Goal: Task Accomplishment & Management: Manage account settings

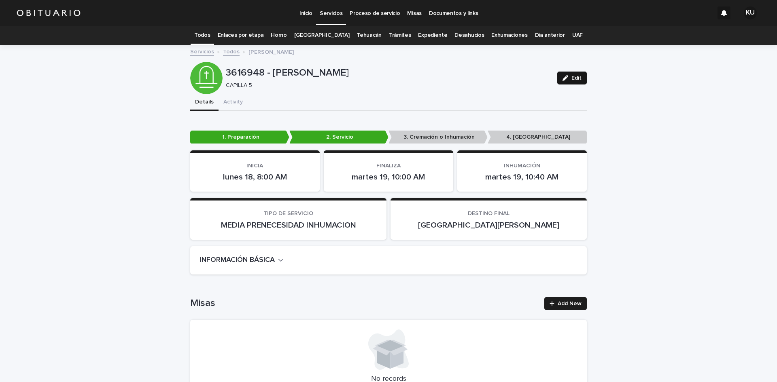
click at [574, 79] on span "Edit" at bounding box center [576, 78] width 10 height 6
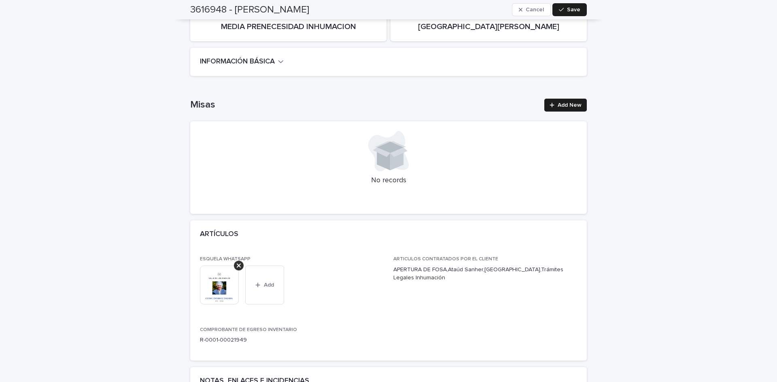
scroll to position [256, 0]
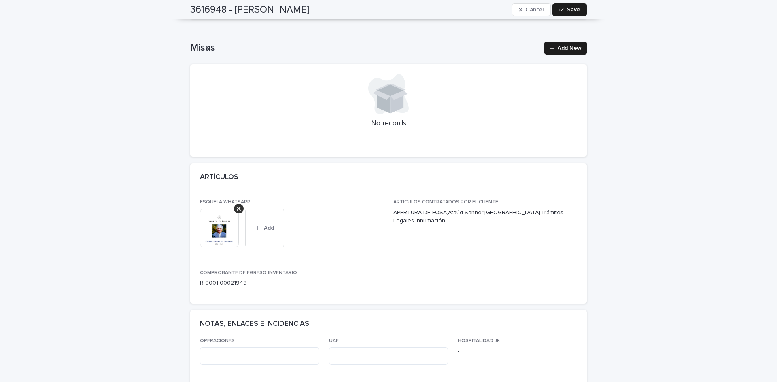
click at [567, 9] on span "Save" at bounding box center [573, 10] width 13 height 6
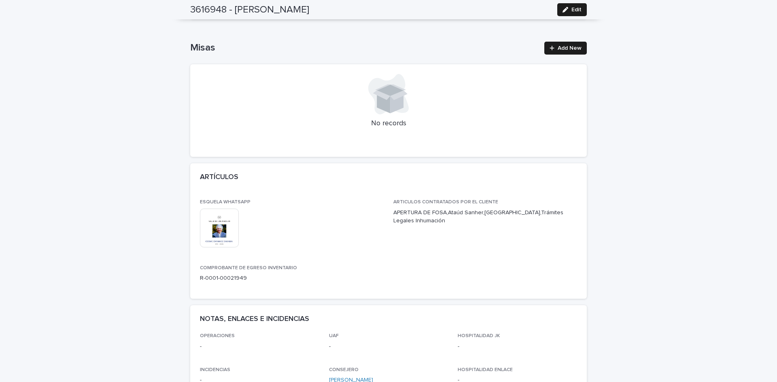
scroll to position [0, 0]
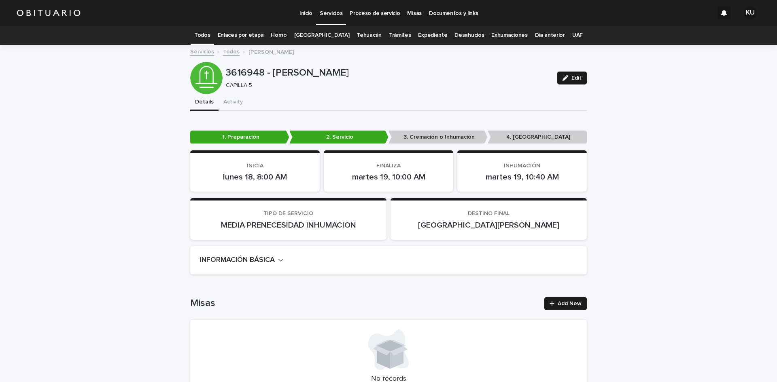
click at [328, 15] on p "Servicios" at bounding box center [331, 8] width 23 height 17
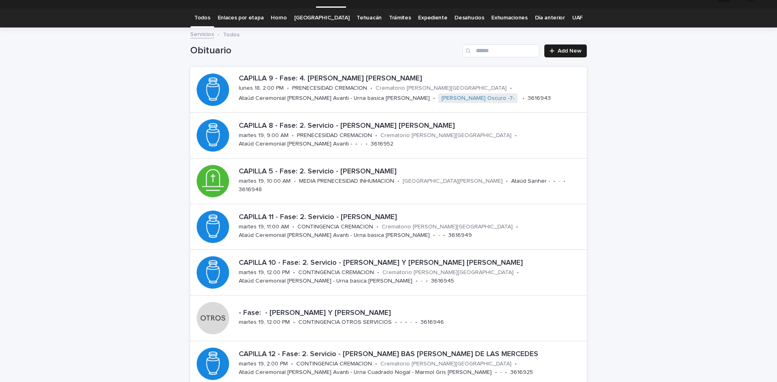
scroll to position [21, 0]
